Goal: Book appointment/travel/reservation

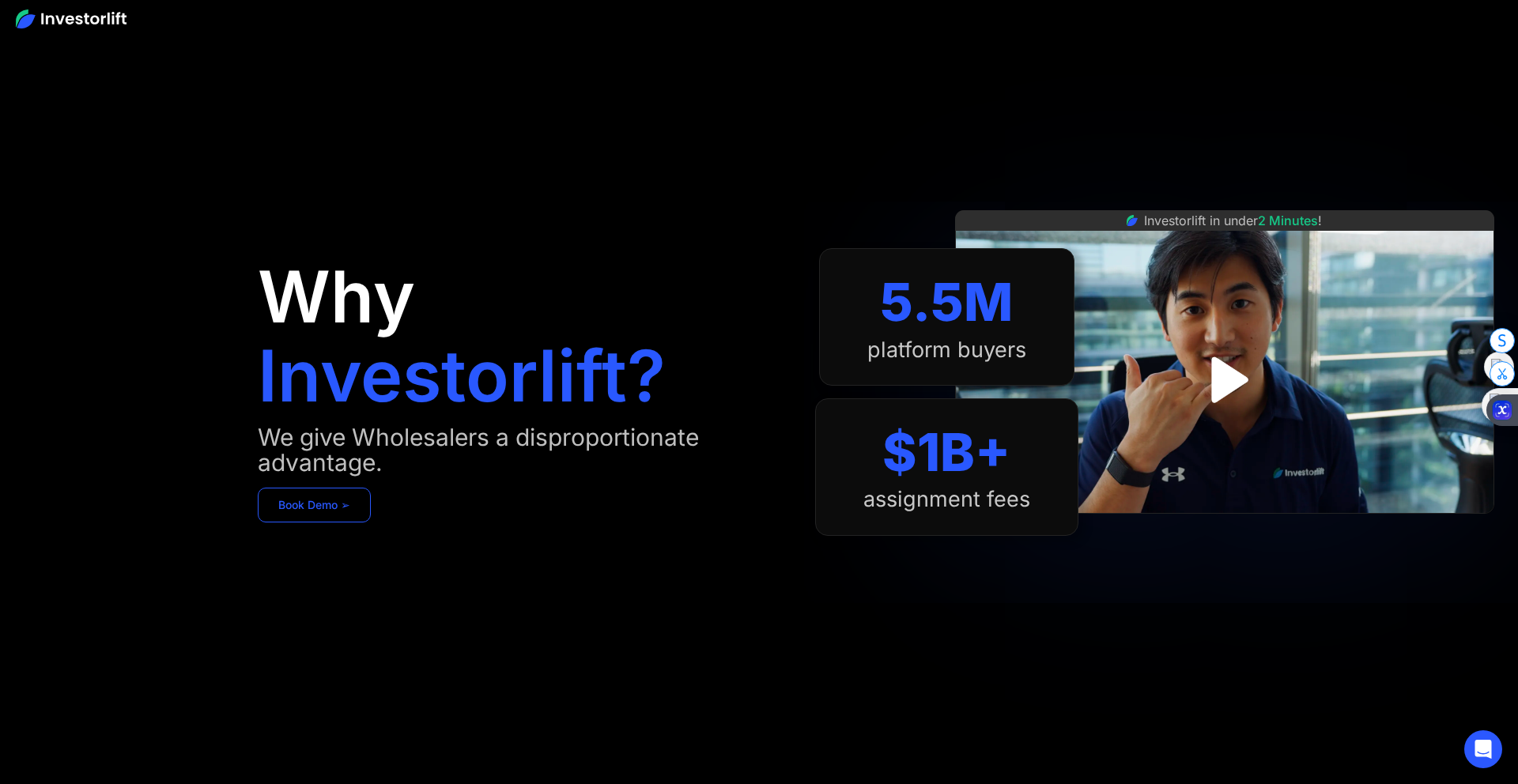
click at [348, 512] on link "Book Demo ➢" at bounding box center [314, 505] width 113 height 34
click at [89, 24] on img at bounding box center [71, 19] width 111 height 19
click at [95, 19] on img at bounding box center [71, 19] width 111 height 19
